Goal: Find specific page/section: Find specific page/section

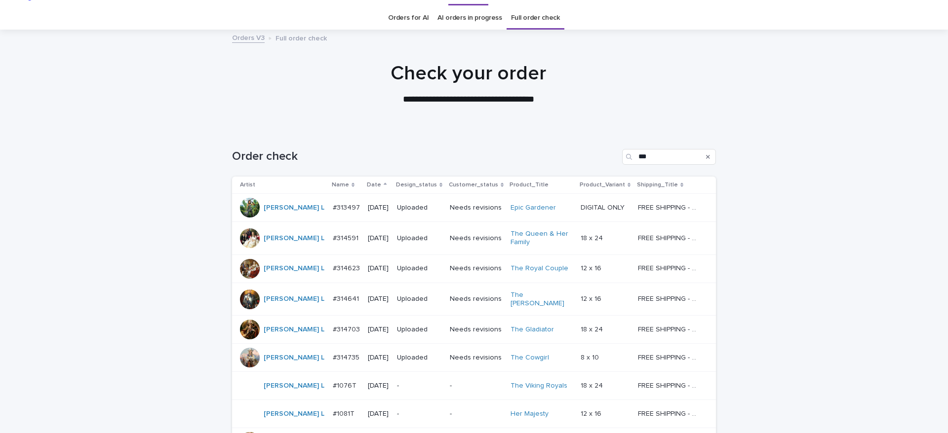
scroll to position [20, 0]
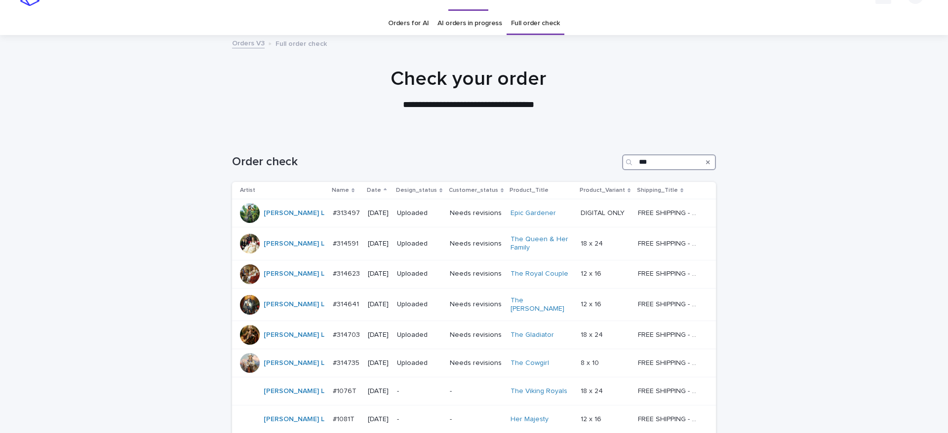
click at [676, 162] on input "***" at bounding box center [669, 163] width 94 height 16
type input "*"
click at [743, 203] on div "Loading... Saving… Loading... Saving… Order check Artist Name Date Design_statu…" at bounding box center [474, 385] width 948 height 501
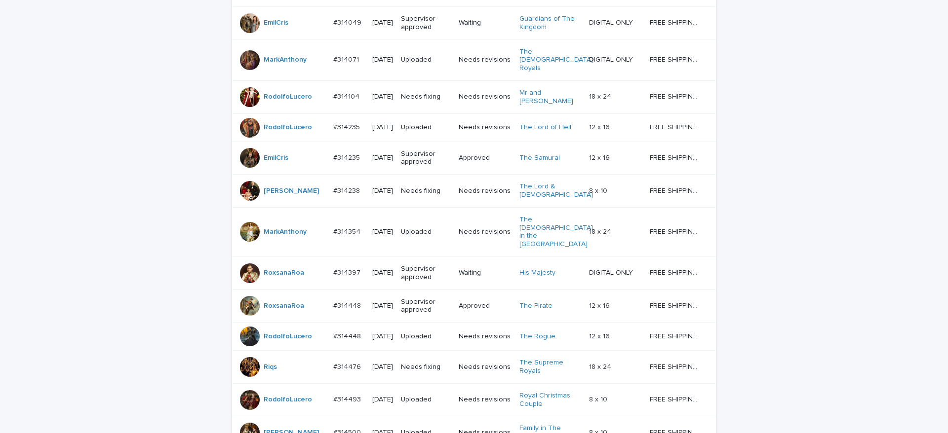
scroll to position [884, 0]
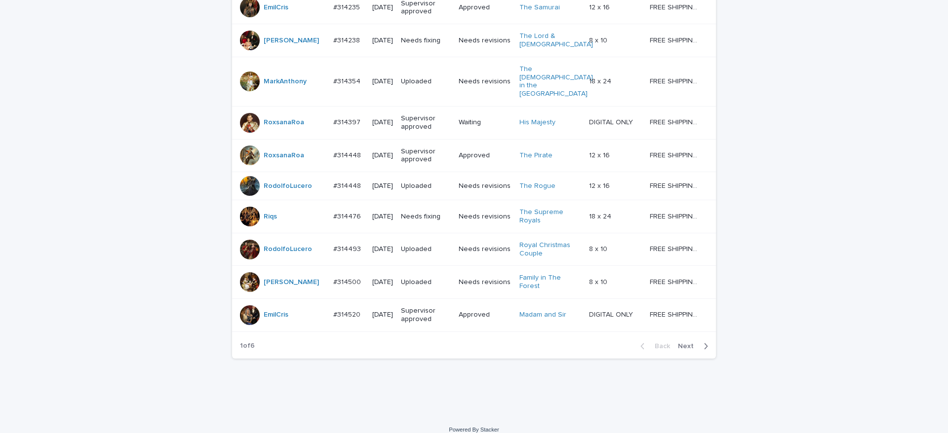
click at [690, 334] on div "Back Next" at bounding box center [673, 346] width 83 height 25
click at [677, 334] on div "Back Next" at bounding box center [673, 346] width 83 height 25
click at [680, 343] on span "Next" at bounding box center [689, 346] width 22 height 7
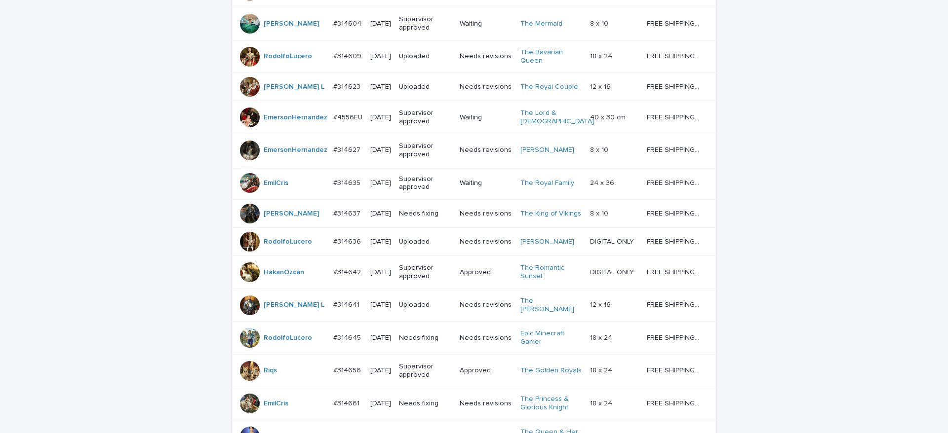
scroll to position [884, 0]
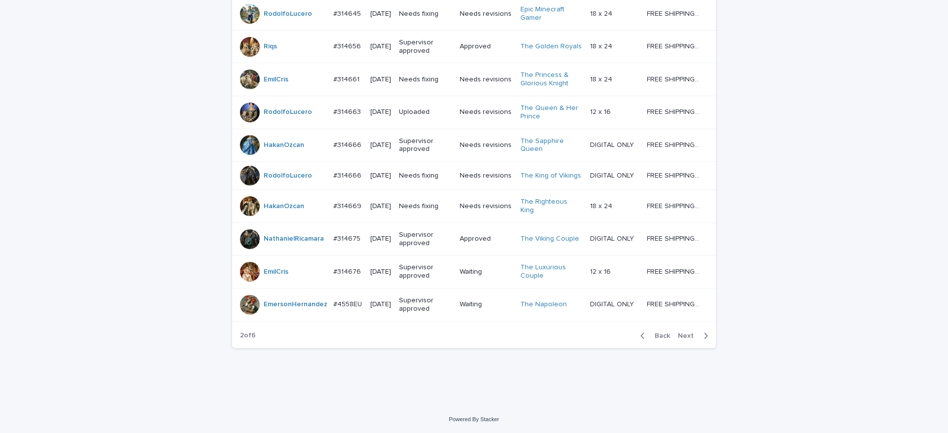
click at [678, 334] on span "Next" at bounding box center [689, 336] width 22 height 7
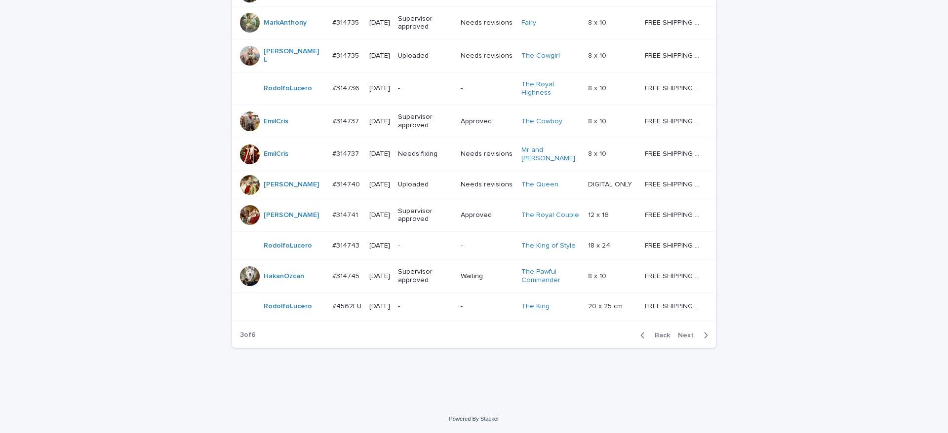
click at [679, 334] on span "Next" at bounding box center [689, 335] width 22 height 7
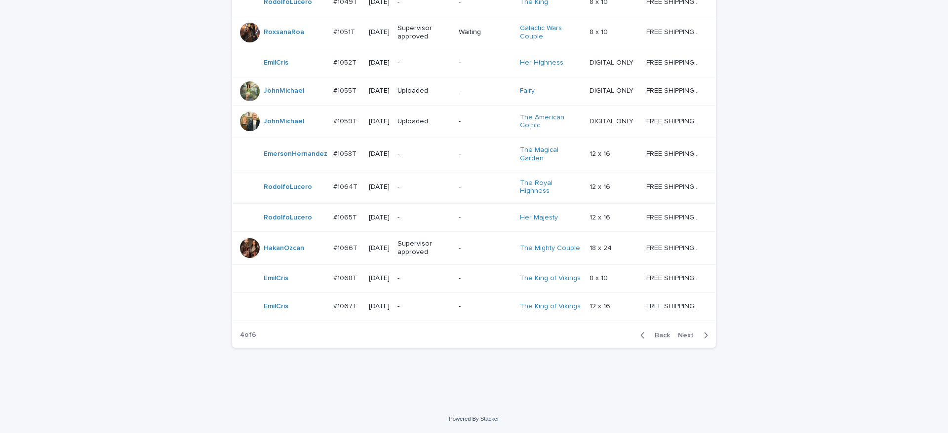
click at [679, 334] on span "Next" at bounding box center [689, 335] width 22 height 7
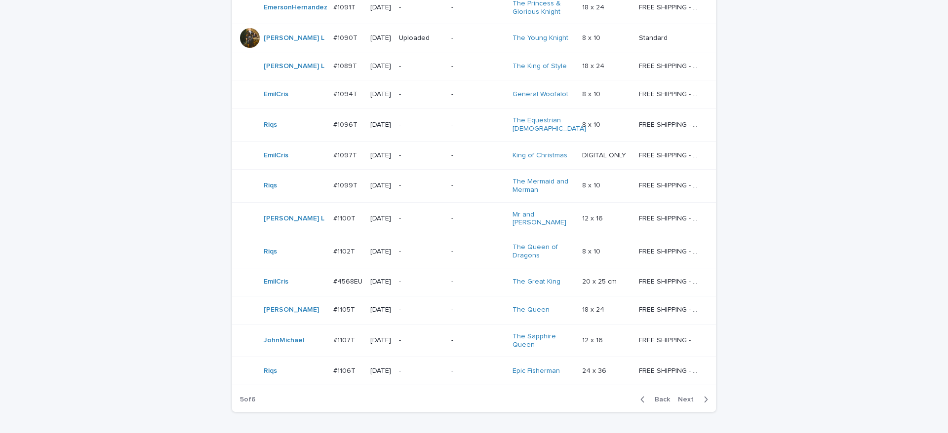
scroll to position [884, 0]
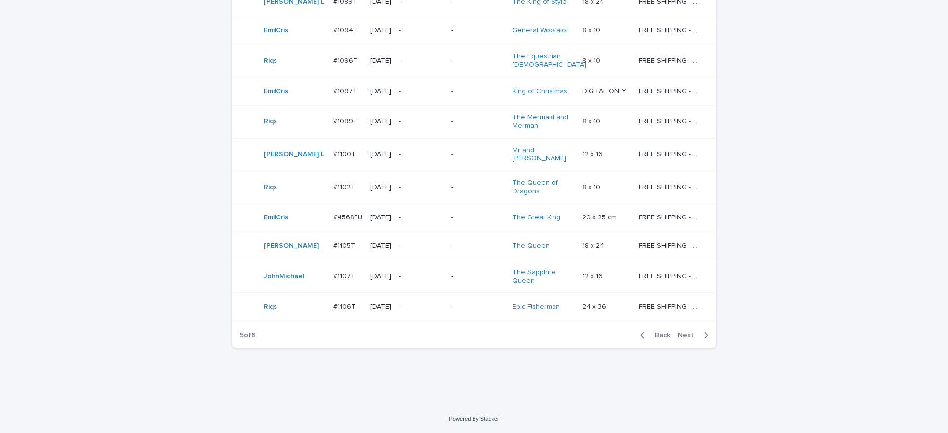
click at [688, 331] on button "Next" at bounding box center [695, 335] width 42 height 9
